Goal: Task Accomplishment & Management: Manage account settings

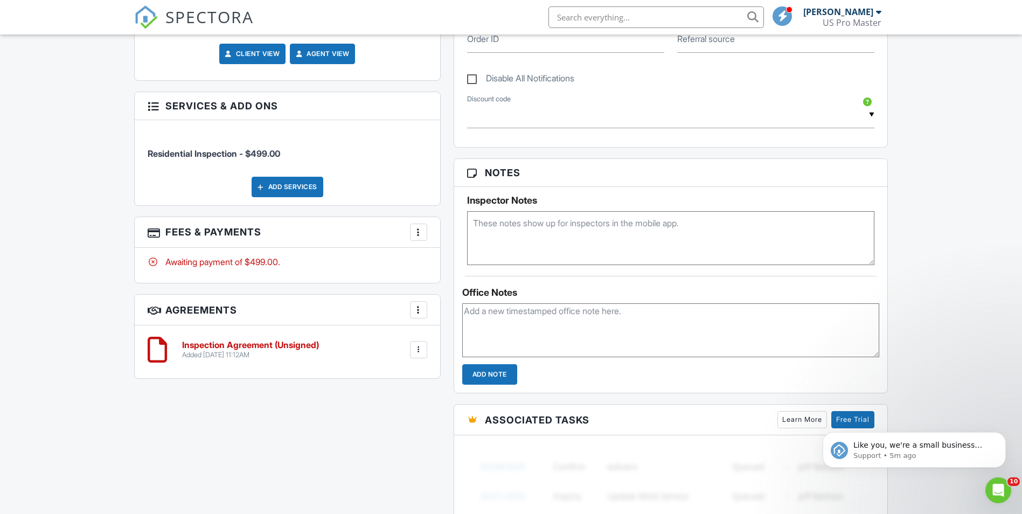
scroll to position [808, 0]
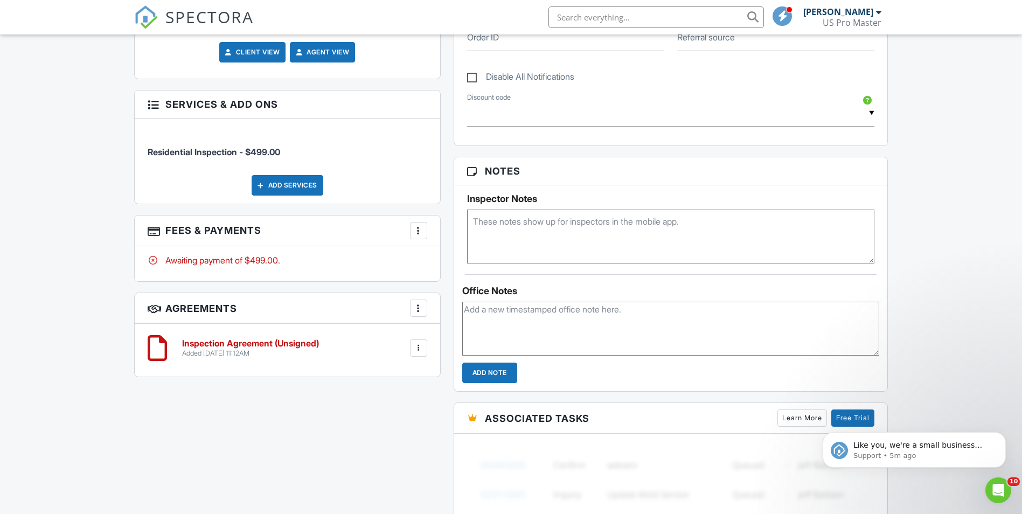
click at [423, 343] on div at bounding box center [418, 348] width 11 height 11
click at [394, 364] on li "Edit" at bounding box center [389, 377] width 61 height 27
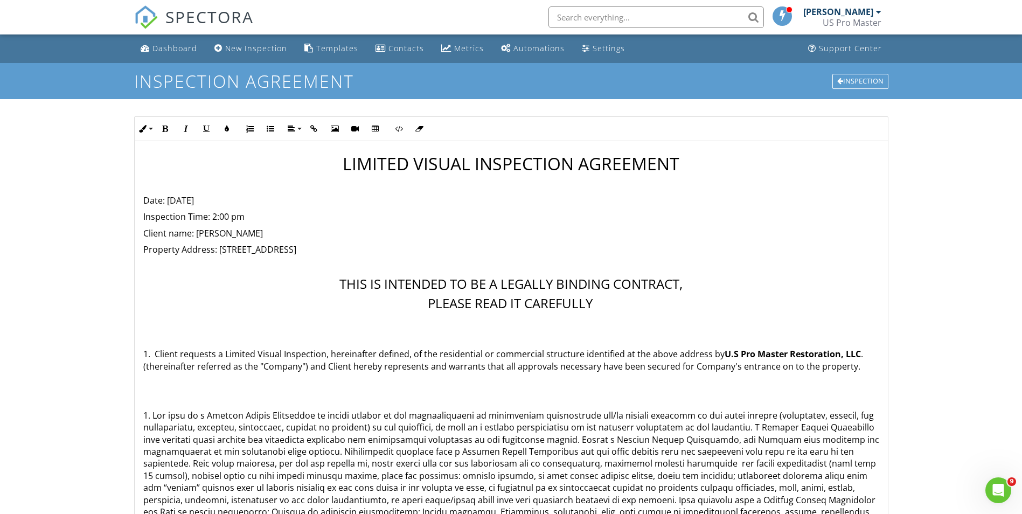
click at [235, 245] on p "Property Address: 3921 Chatham Rd, Baltimore, MD 21207" at bounding box center [511, 250] width 736 height 12
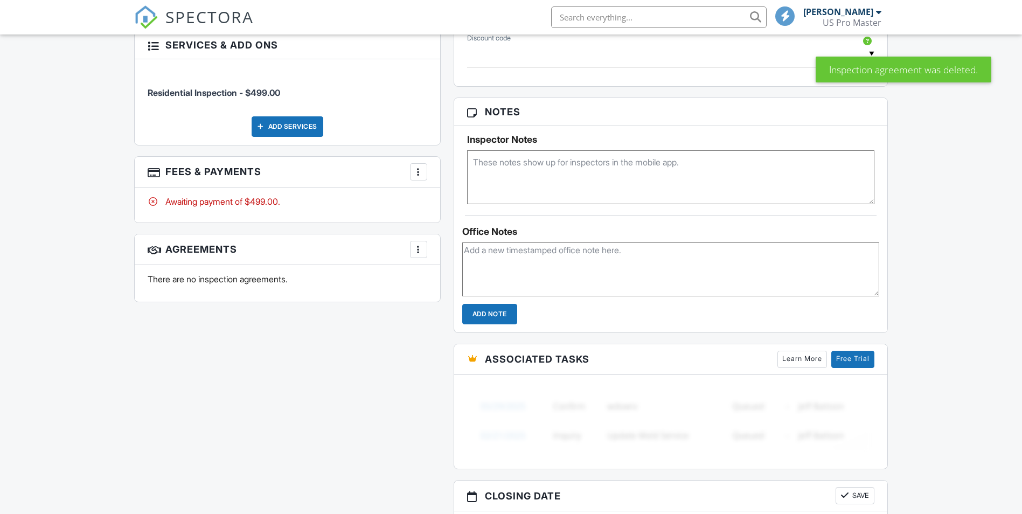
click at [425, 241] on div "More" at bounding box center [418, 249] width 17 height 17
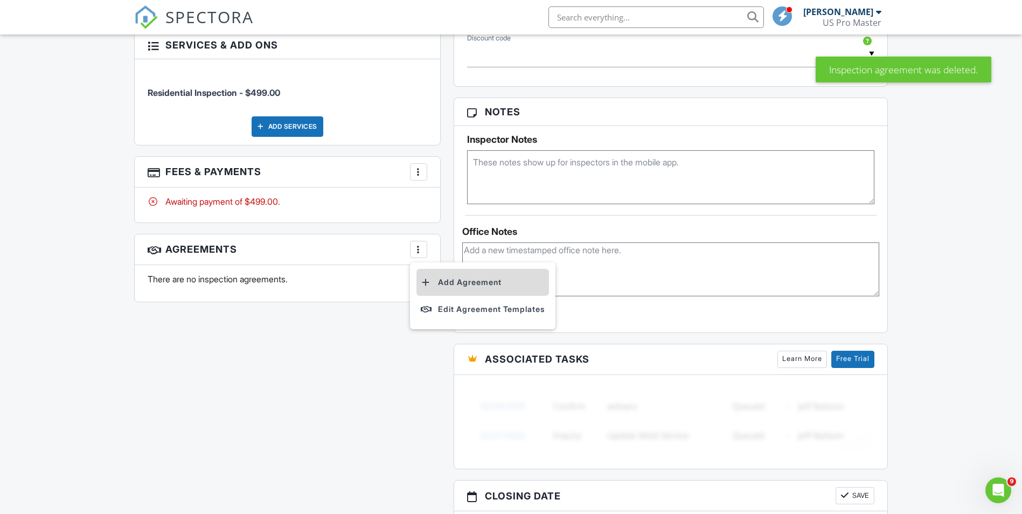
click at [446, 269] on li "Add Agreement" at bounding box center [482, 282] width 133 height 27
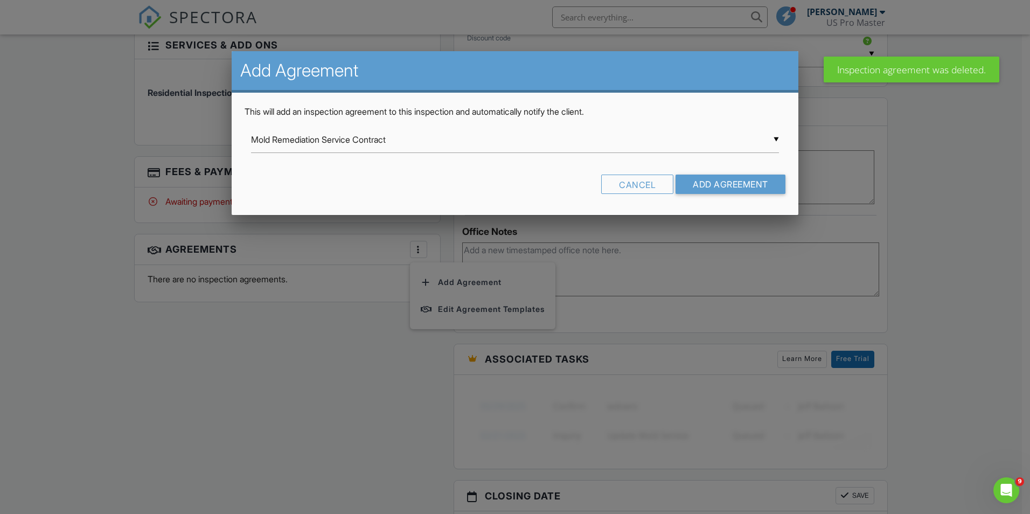
click at [354, 141] on div "▼ Mold Remediation Service Contract Mold Remediation Service Contract Radon Non…" at bounding box center [515, 140] width 528 height 26
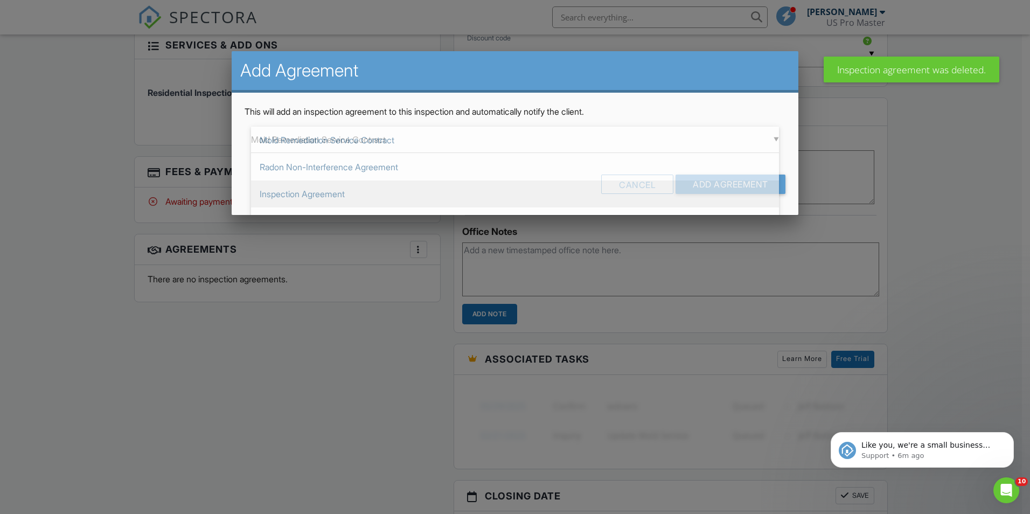
click at [330, 194] on span "Inspection Agreement" at bounding box center [515, 193] width 528 height 27
type input "Inspection Agreement"
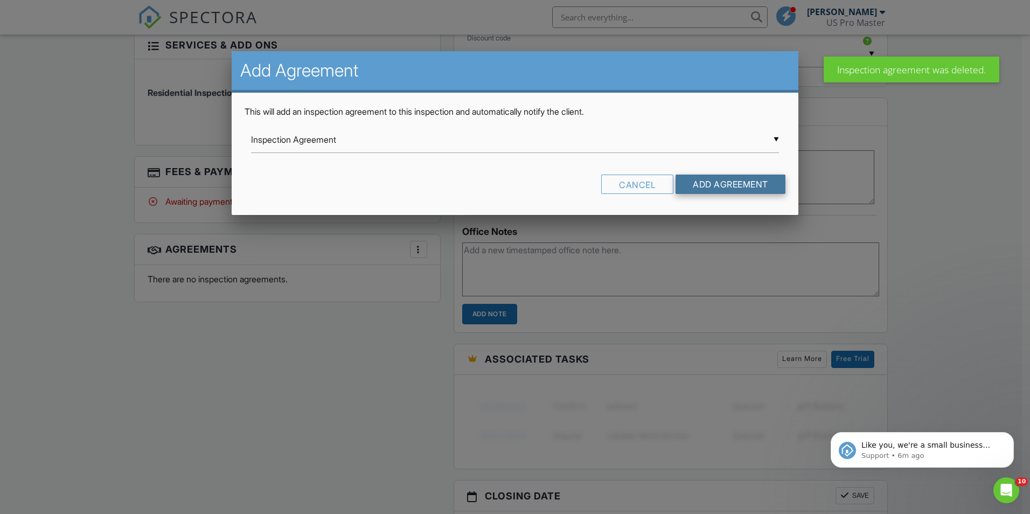
click at [706, 182] on input "Add Agreement" at bounding box center [731, 184] width 110 height 19
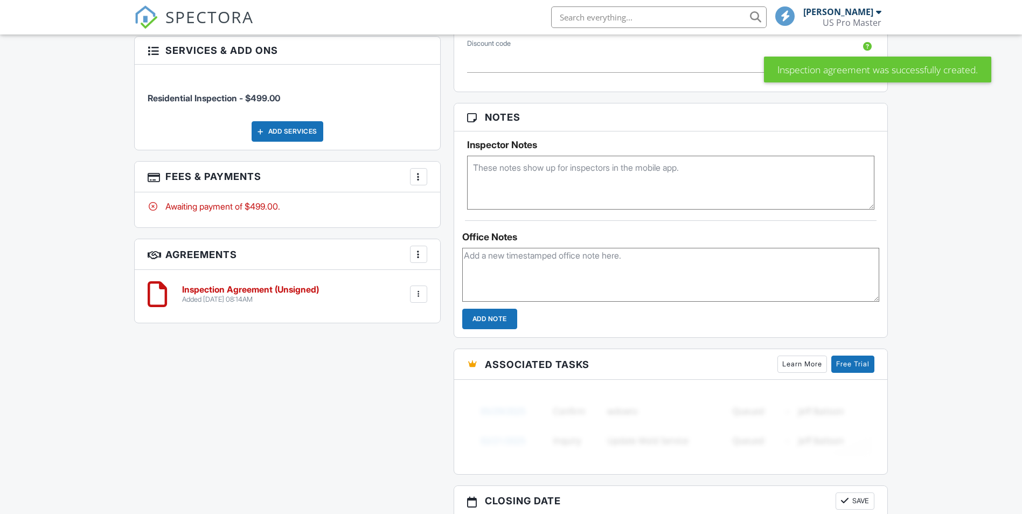
click at [412, 286] on div at bounding box center [418, 294] width 17 height 17
click at [390, 310] on li "Edit" at bounding box center [389, 323] width 61 height 27
